Goal: Transaction & Acquisition: Purchase product/service

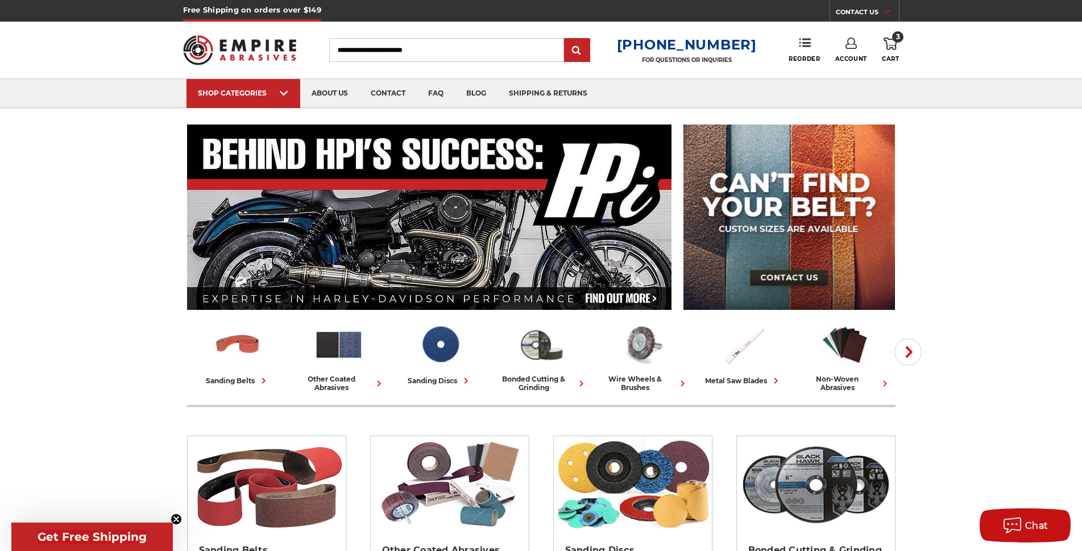
click at [891, 55] on link "3 Cart" at bounding box center [890, 50] width 17 height 25
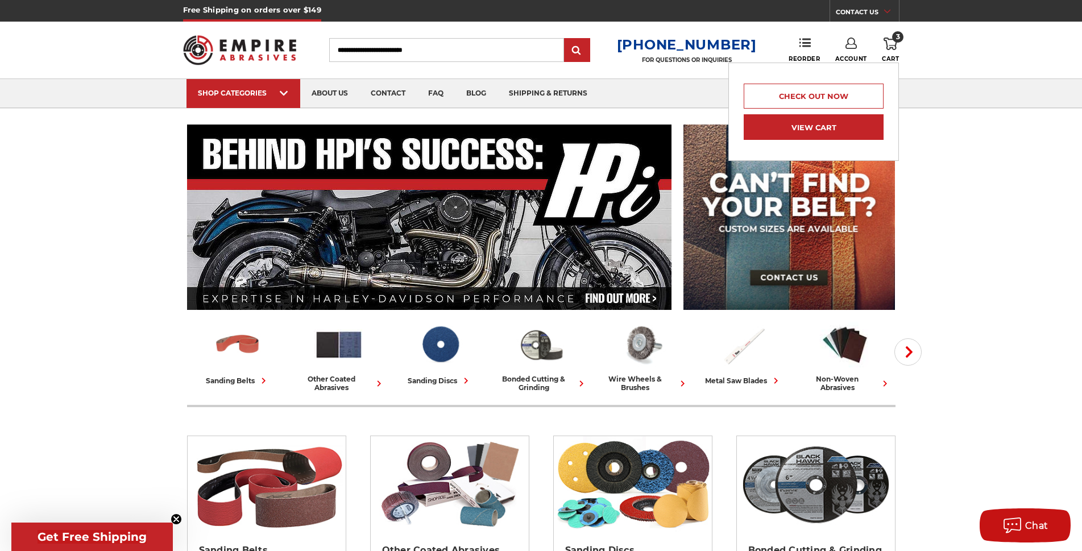
click at [812, 135] on link "View Cart" at bounding box center [814, 127] width 140 height 26
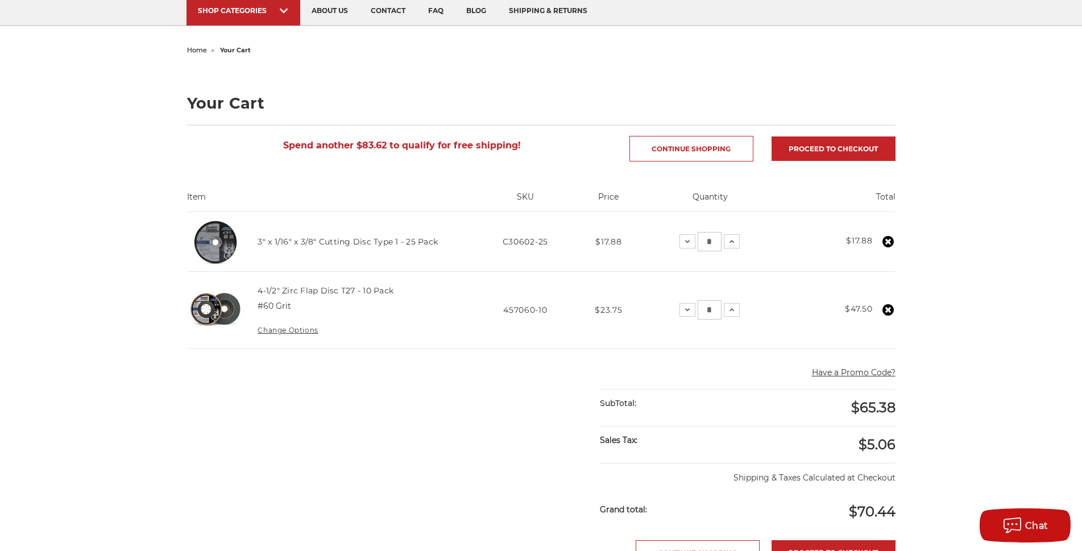
scroll to position [82, 0]
